Goal: Information Seeking & Learning: Learn about a topic

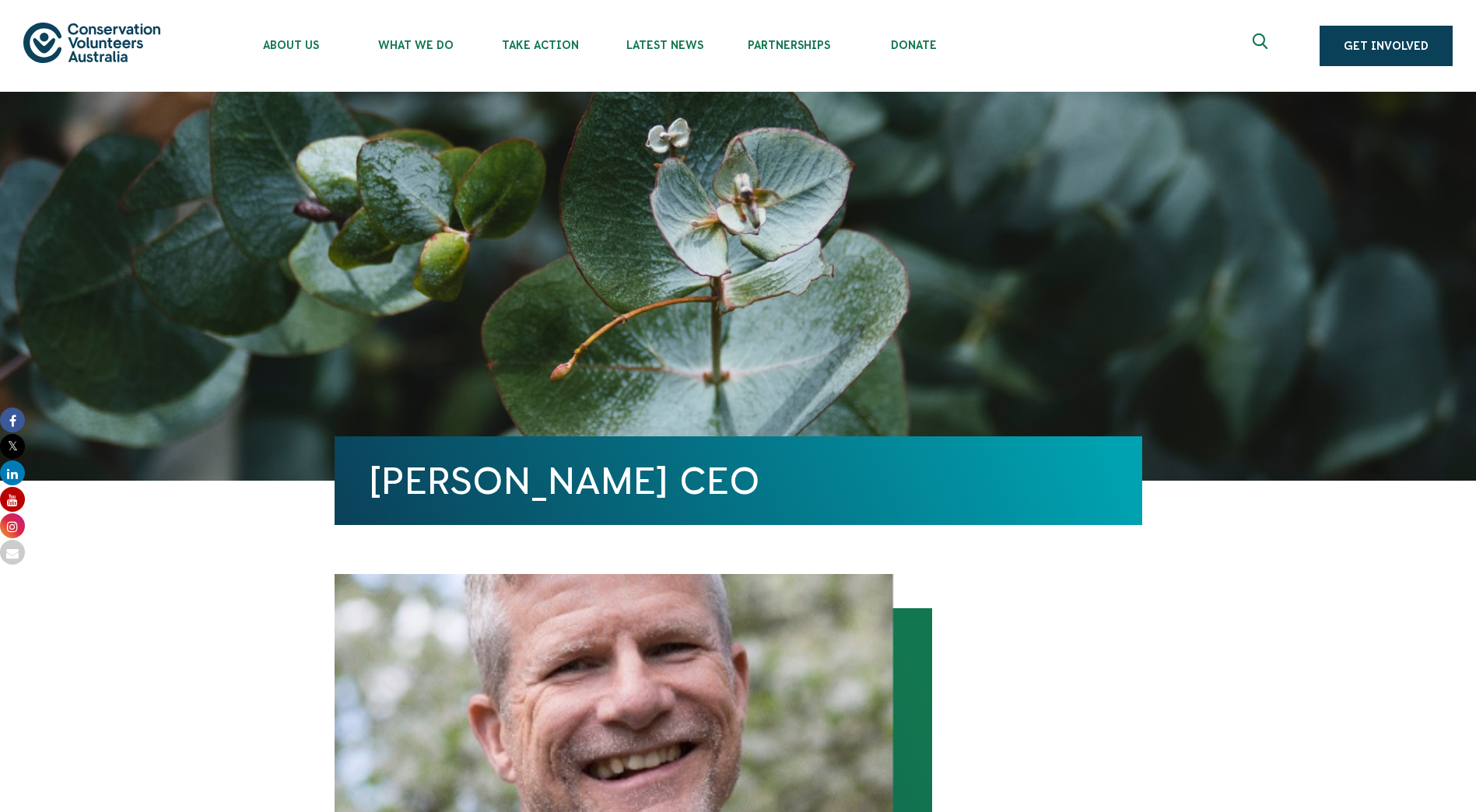
scroll to position [545, 0]
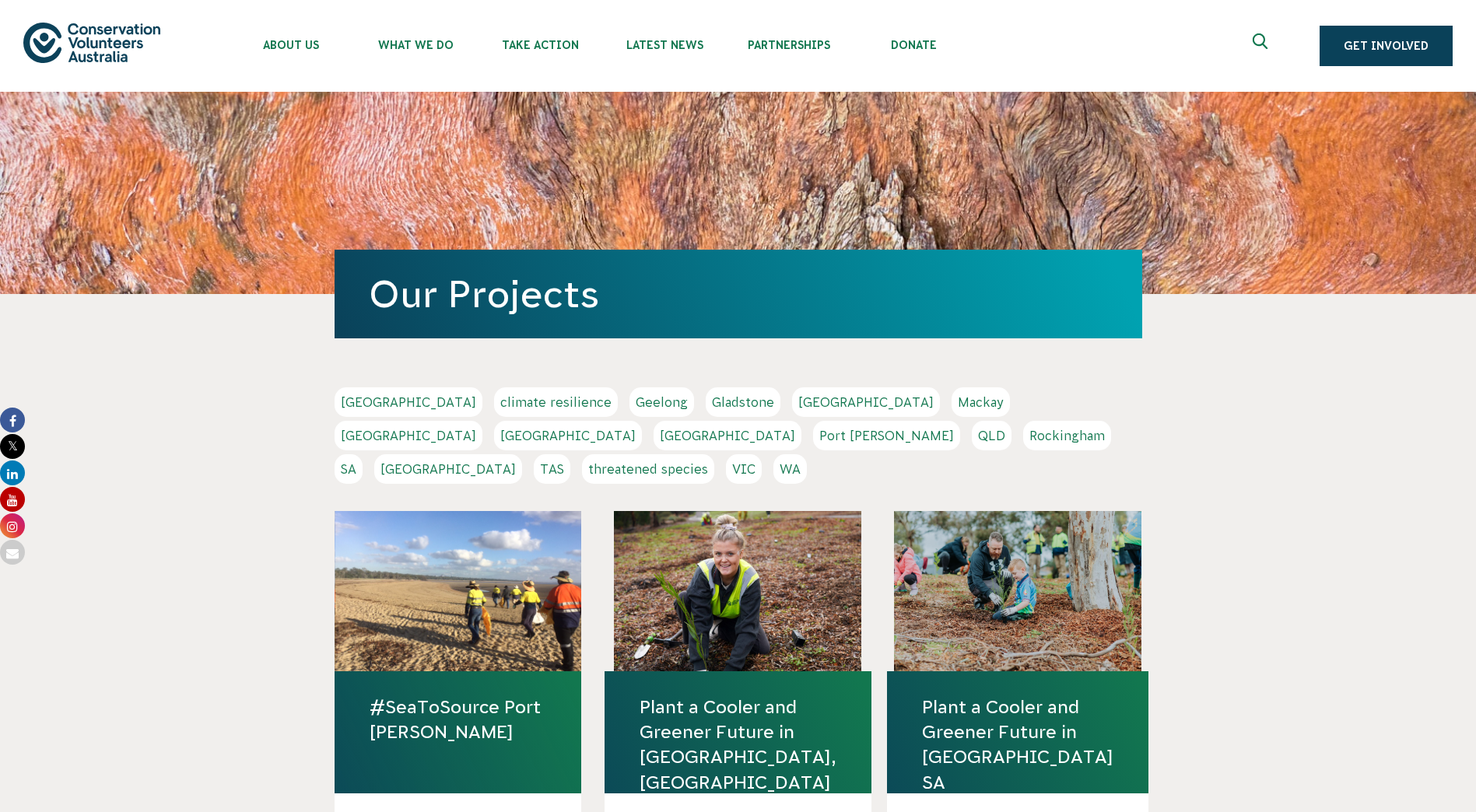
click at [1261, 49] on icon "Expand search box" at bounding box center [1263, 46] width 19 height 23
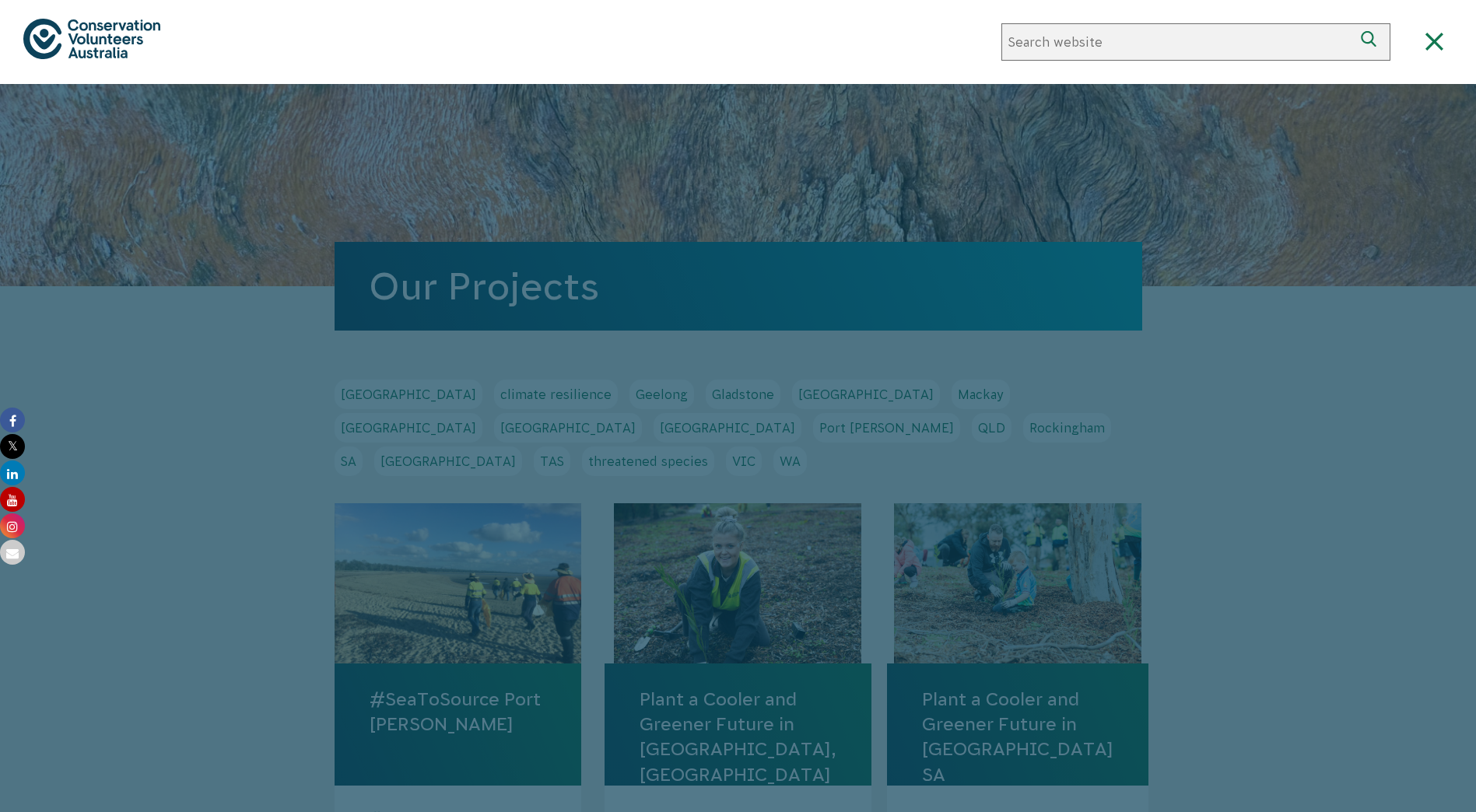
click at [1228, 46] on input "Search website" at bounding box center [1177, 42] width 352 height 38
type input "u"
type input "urban shade project"
click at [1353, 23] on button "Search" at bounding box center [1371, 42] width 38 height 38
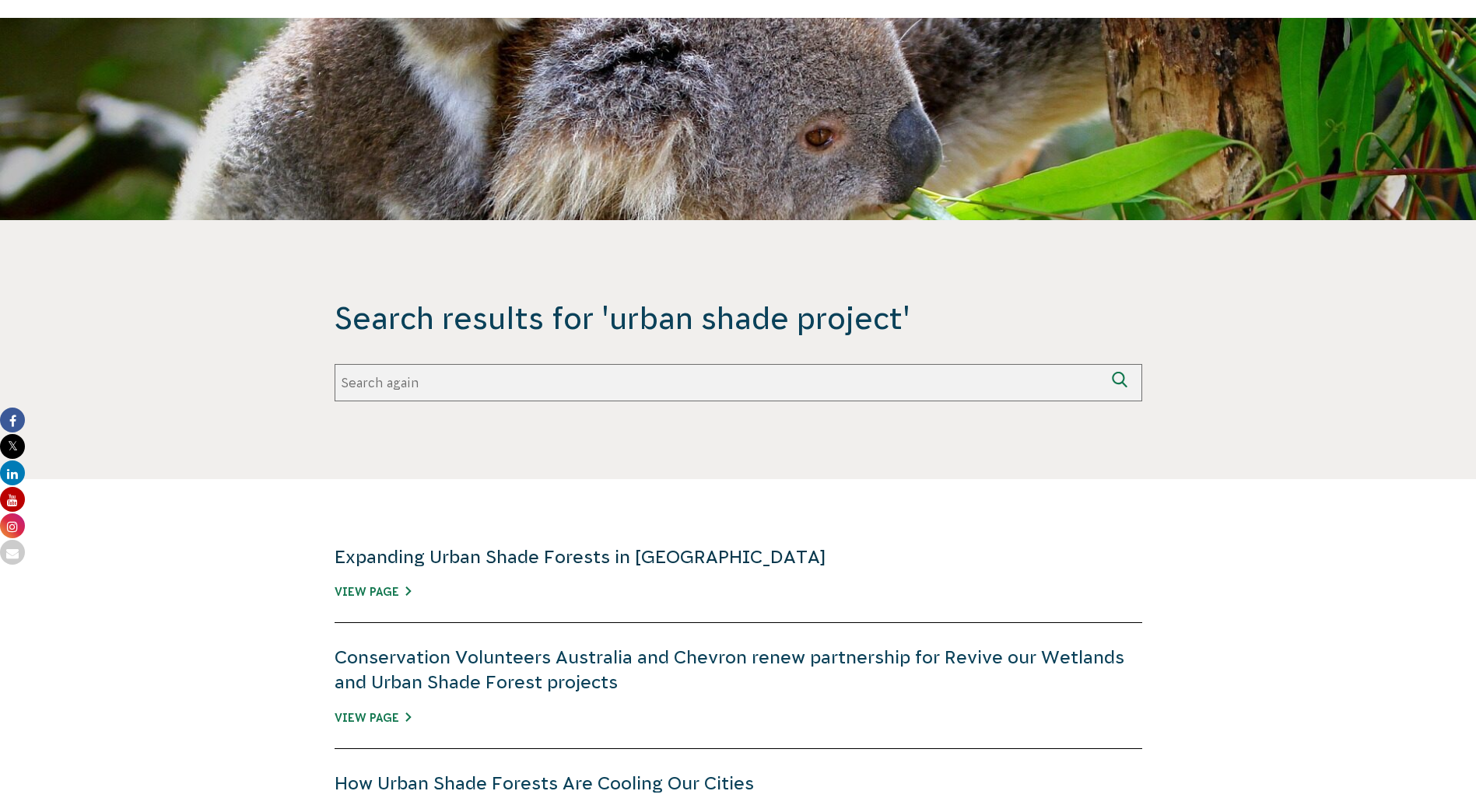
scroll to position [78, 0]
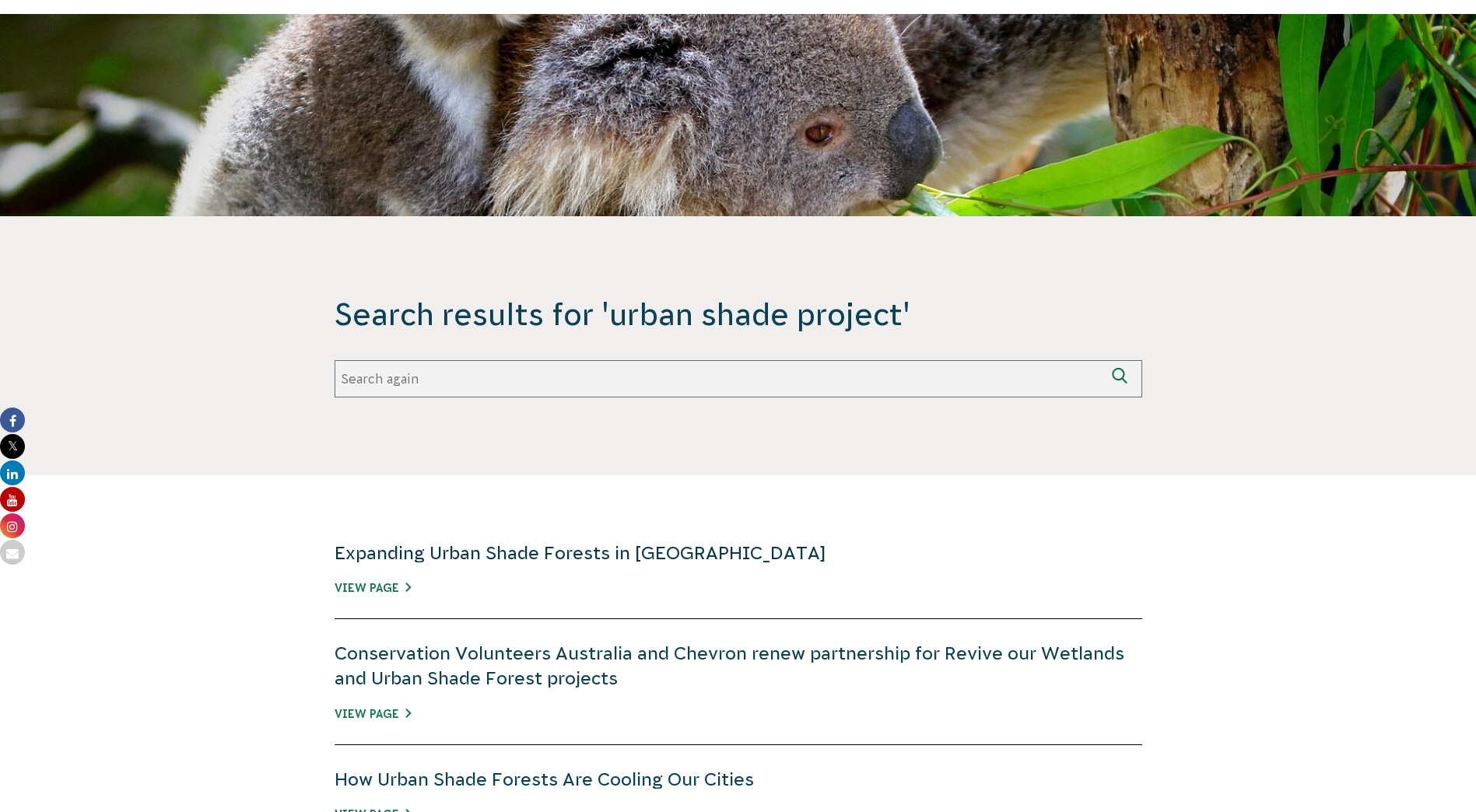
click at [568, 556] on link "Expanding Urban Shade Forests in Australia" at bounding box center [580, 552] width 491 height 20
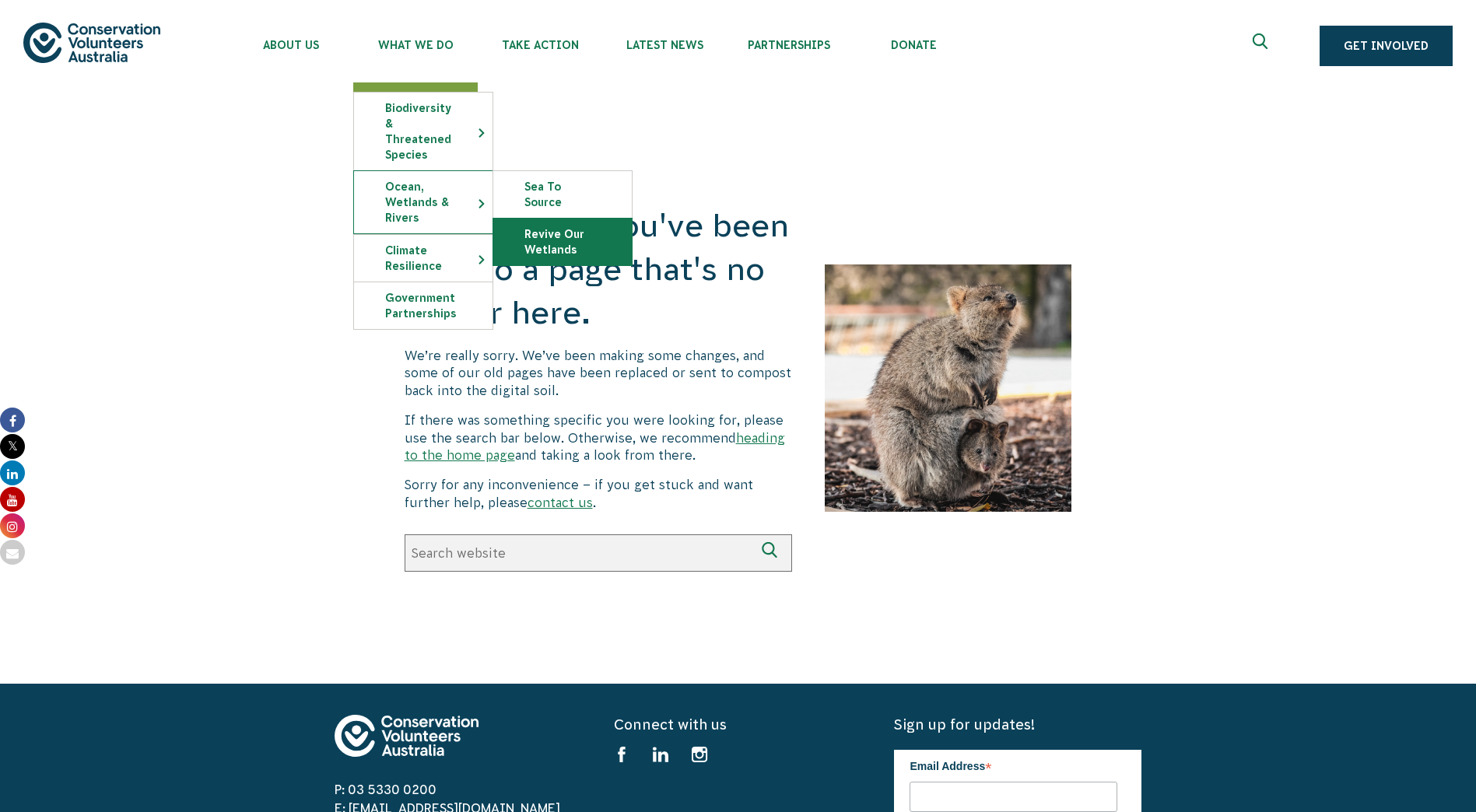
click at [531, 219] on link "Revive Our Wetlands" at bounding box center [562, 242] width 139 height 47
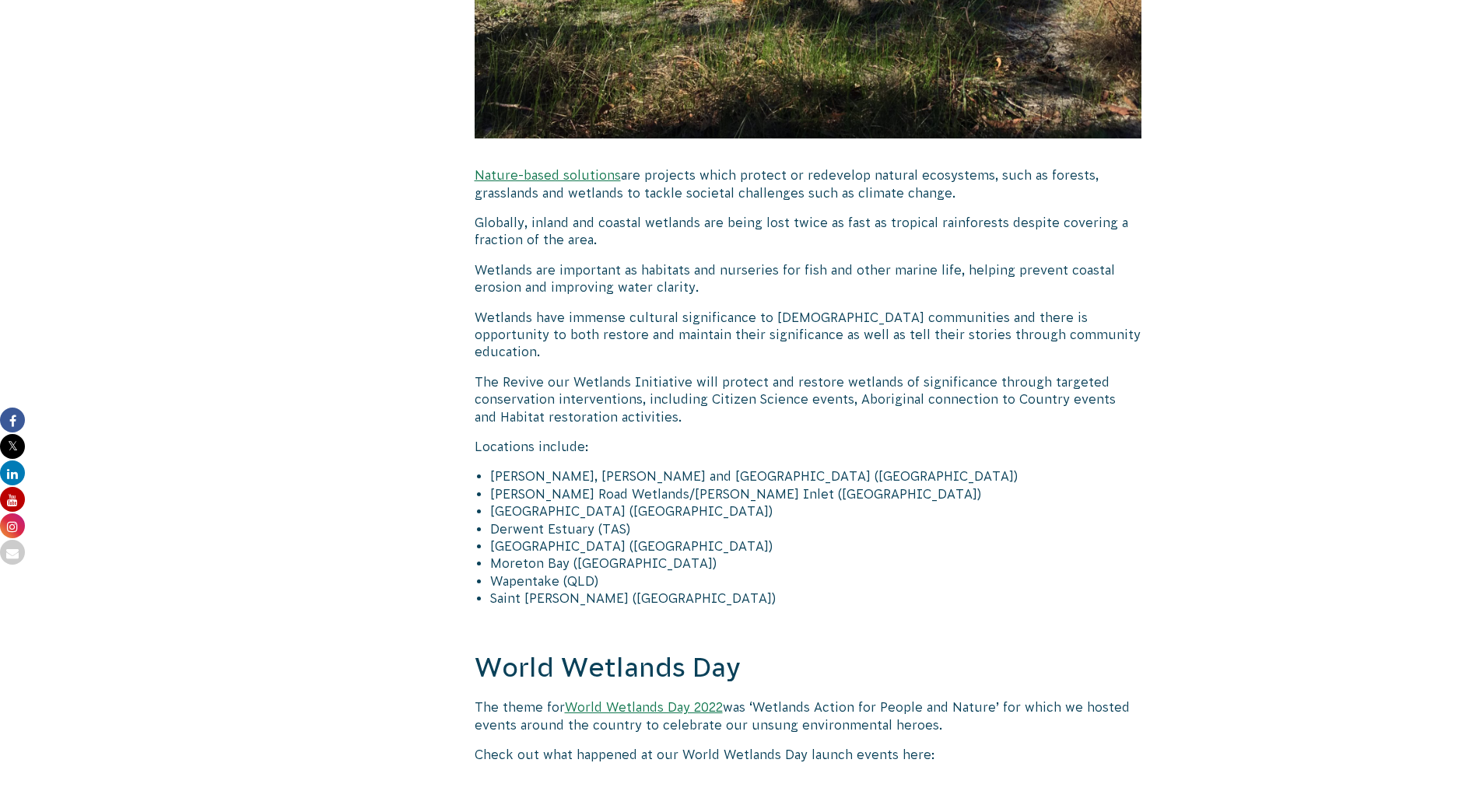
scroll to position [2256, 0]
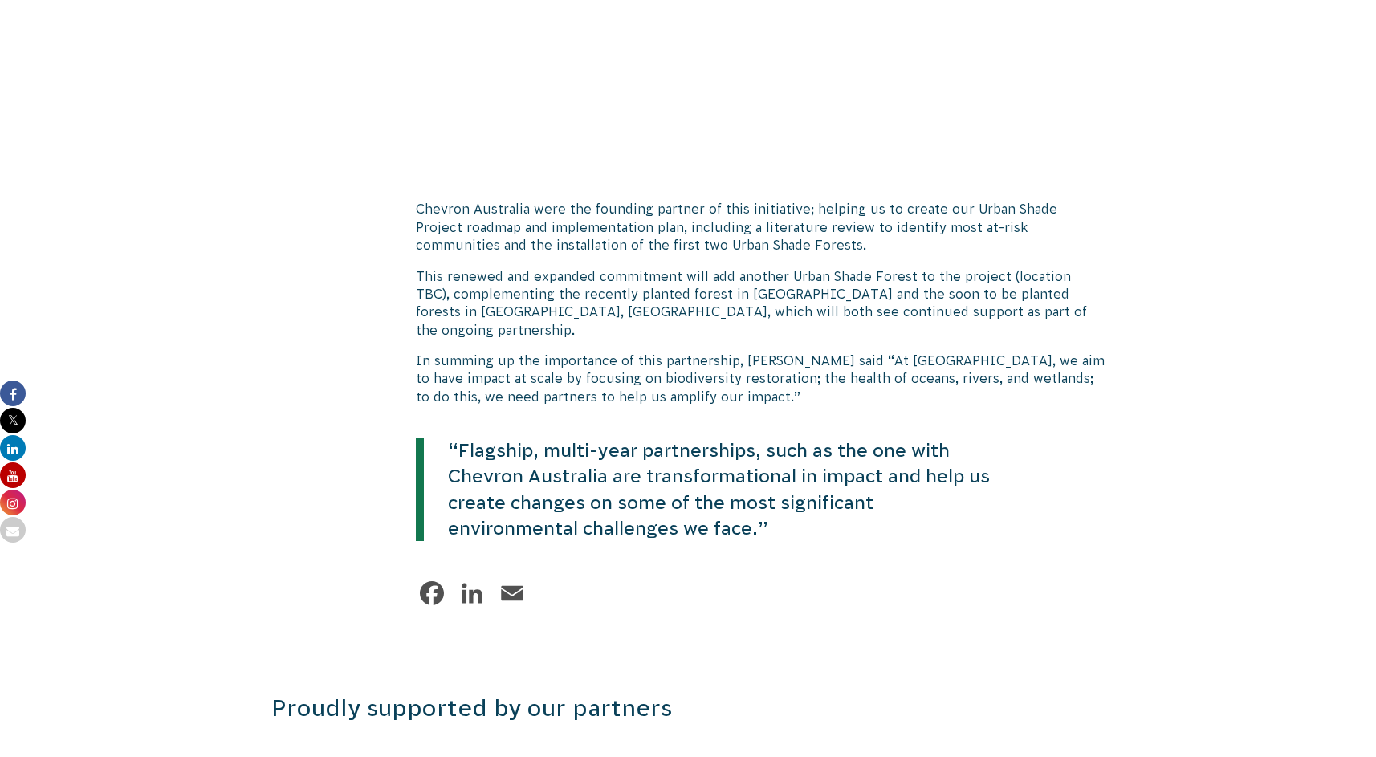
scroll to position [2890, 0]
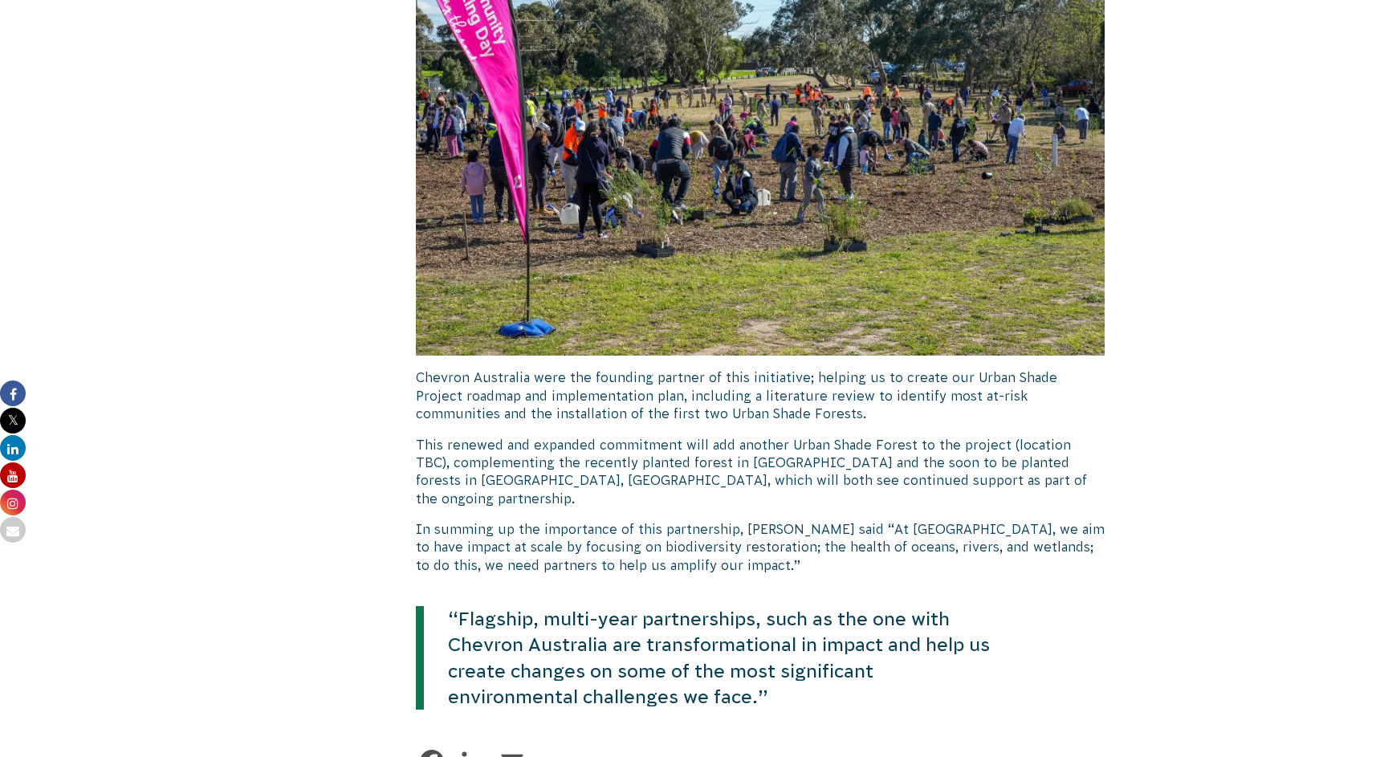
click at [726, 436] on p "This renewed and expanded commitment will add another Urban Shade Forest to the…" at bounding box center [760, 472] width 689 height 72
copy p "Dandenong"
